Goal: Find specific page/section

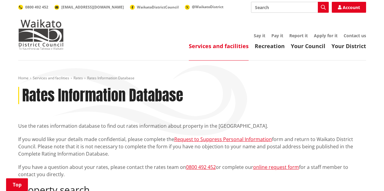
scroll to position [175, 0]
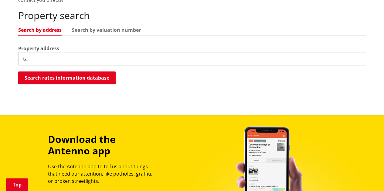
type input "t"
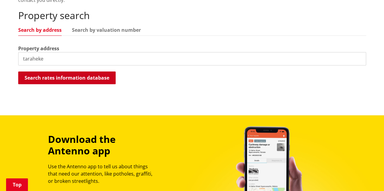
type input "taraheke"
click at [85, 78] on button "Search rates information database" at bounding box center [66, 78] width 97 height 13
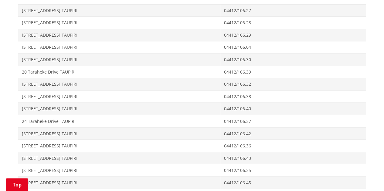
scroll to position [461, 0]
click at [55, 152] on span "Address 27 Taraheke Drive TAUPIRI" at bounding box center [119, 158] width 202 height 12
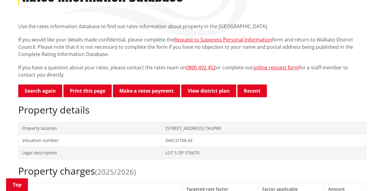
scroll to position [88, 0]
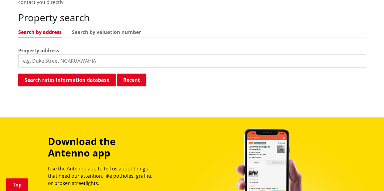
scroll to position [173, 0]
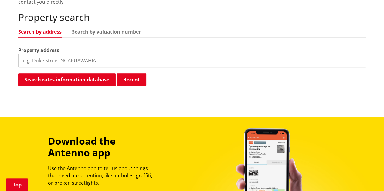
click at [96, 63] on input "search" at bounding box center [192, 60] width 348 height 13
type input "taur"
